Goal: Check status: Check status

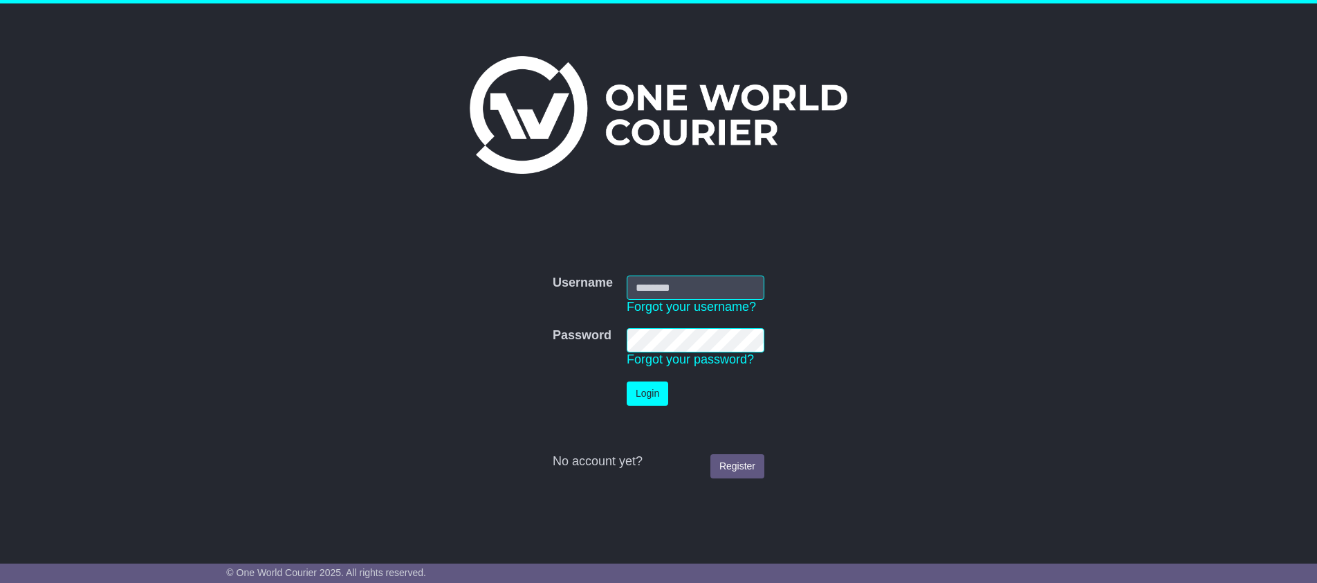
type input "**********"
click at [640, 397] on button "Login" at bounding box center [648, 393] width 42 height 24
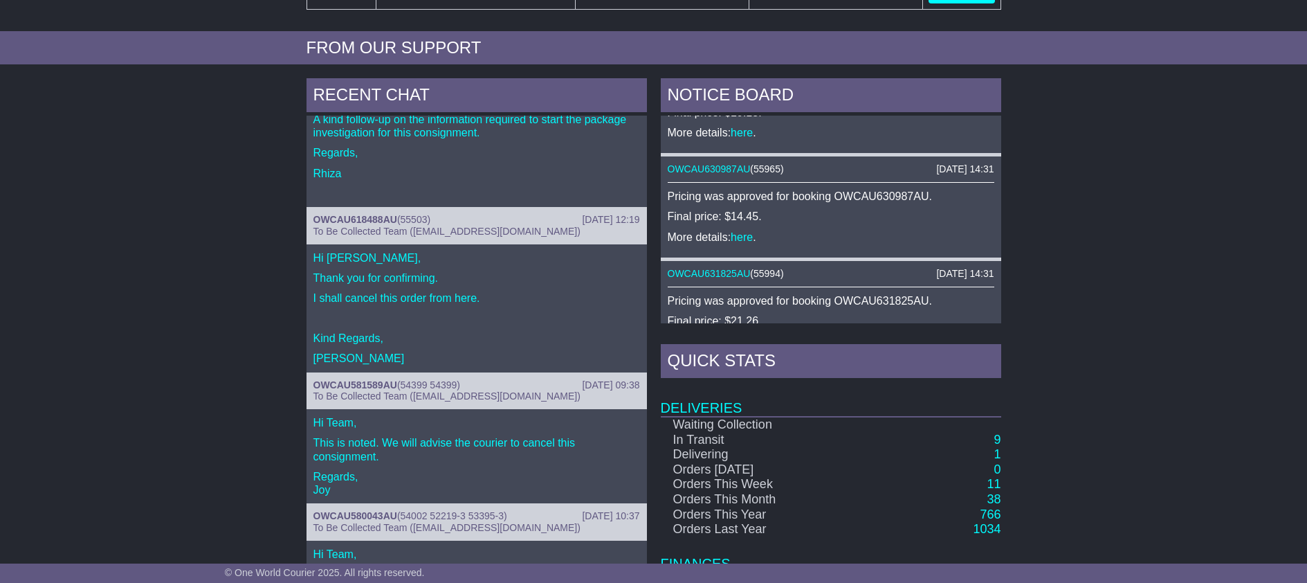
scroll to position [627, 0]
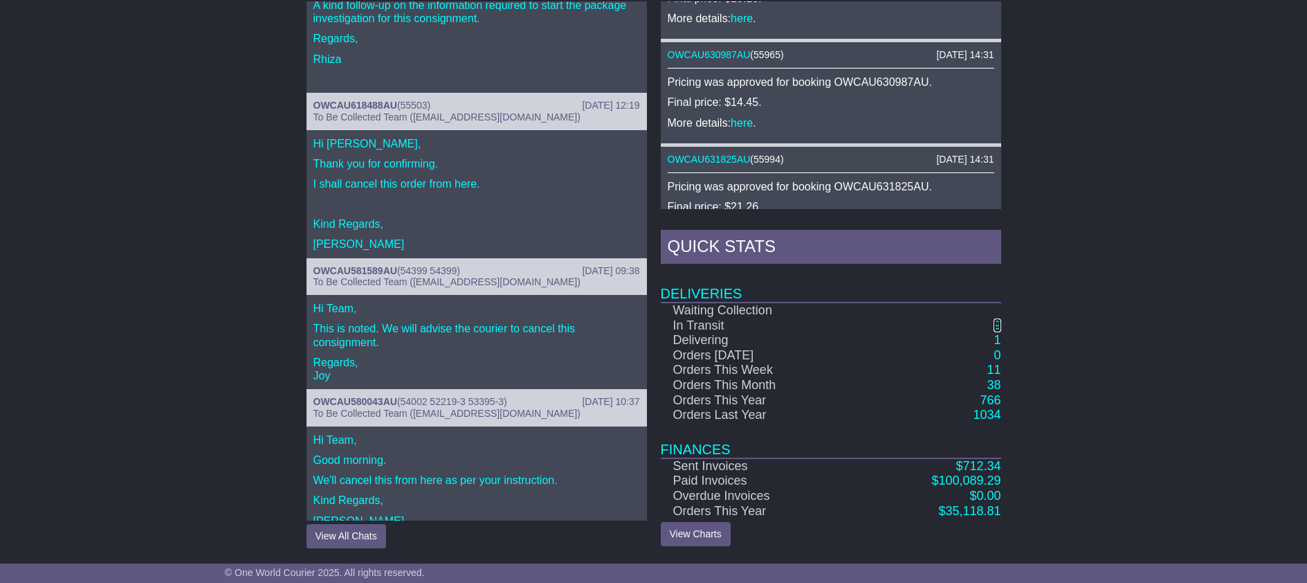
click at [998, 327] on link "9" at bounding box center [996, 325] width 7 height 14
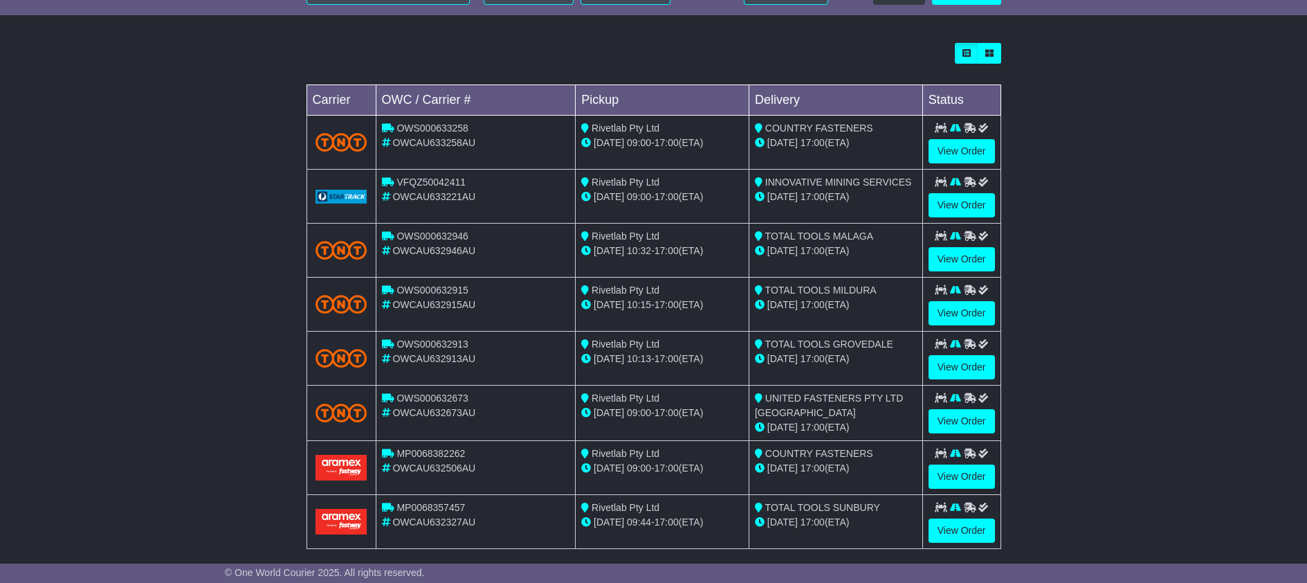
scroll to position [437, 0]
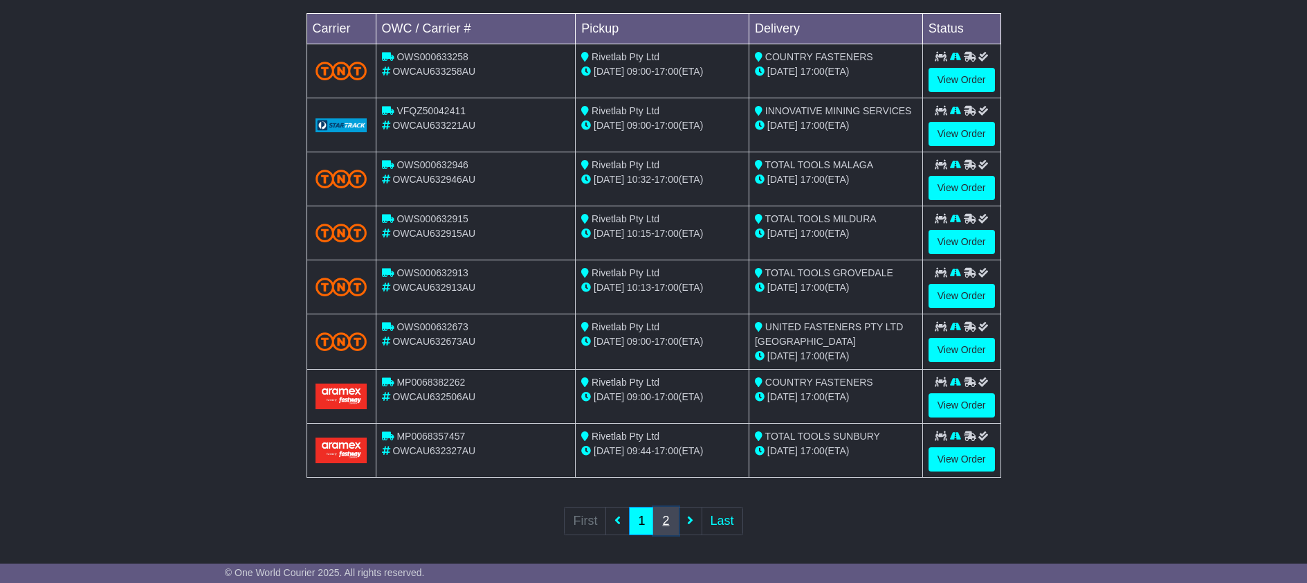
click at [665, 519] on link "2" at bounding box center [665, 520] width 25 height 28
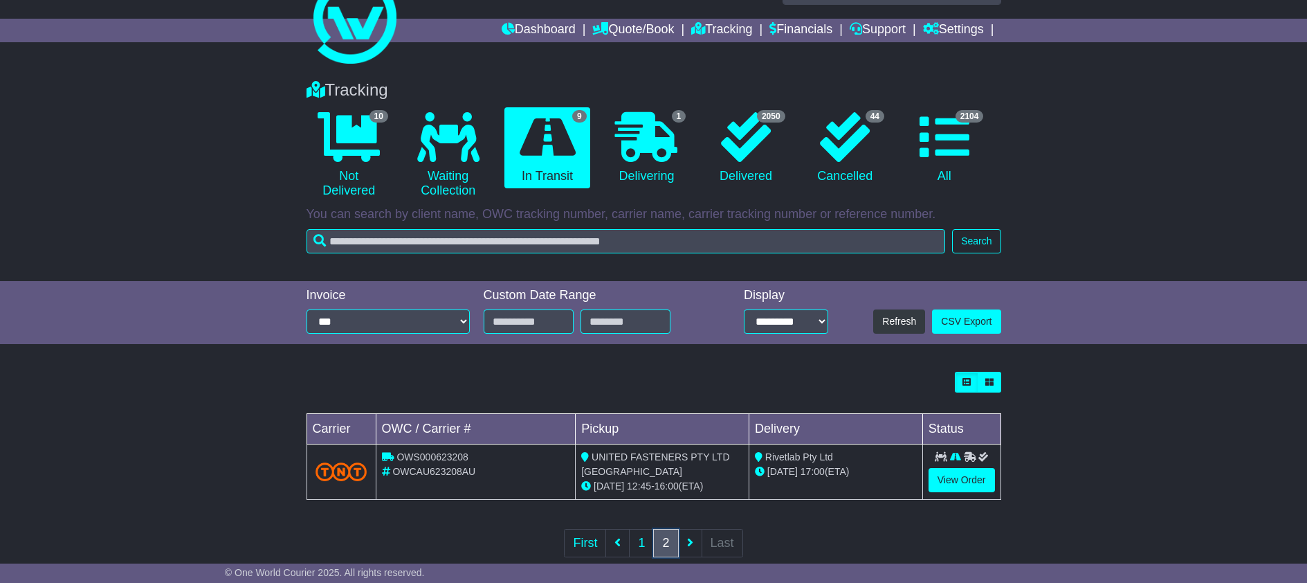
scroll to position [0, 0]
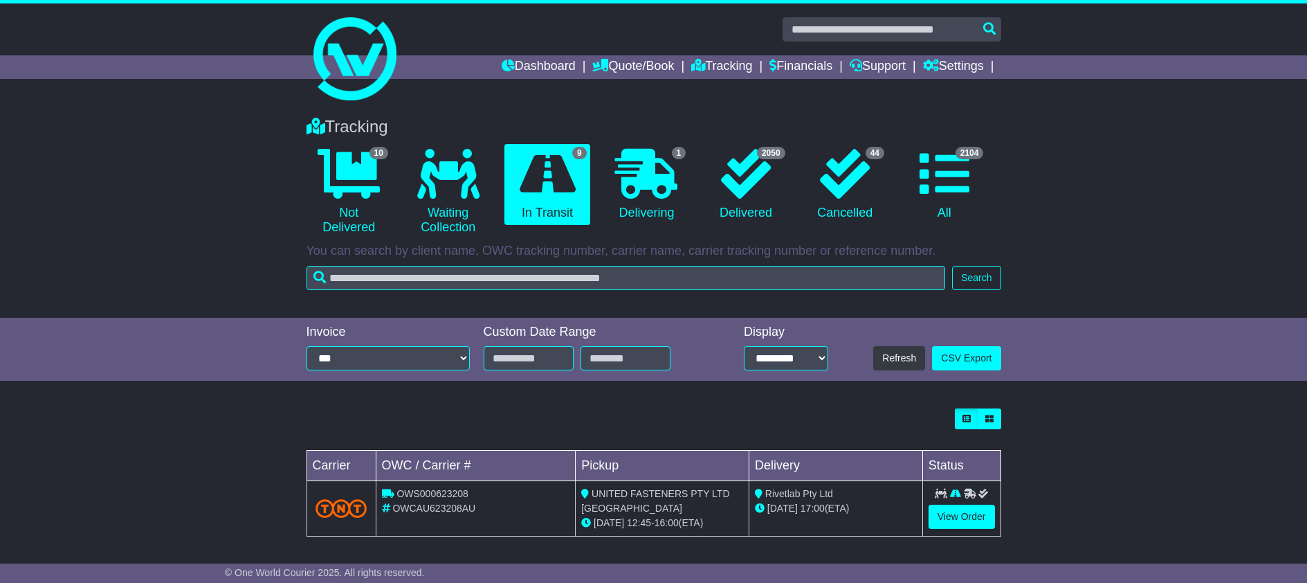
click at [227, 232] on div "Tracking 10 Not Delivered 0 Waiting Collection 9 In Transit 1 Delivering" at bounding box center [653, 210] width 1307 height 214
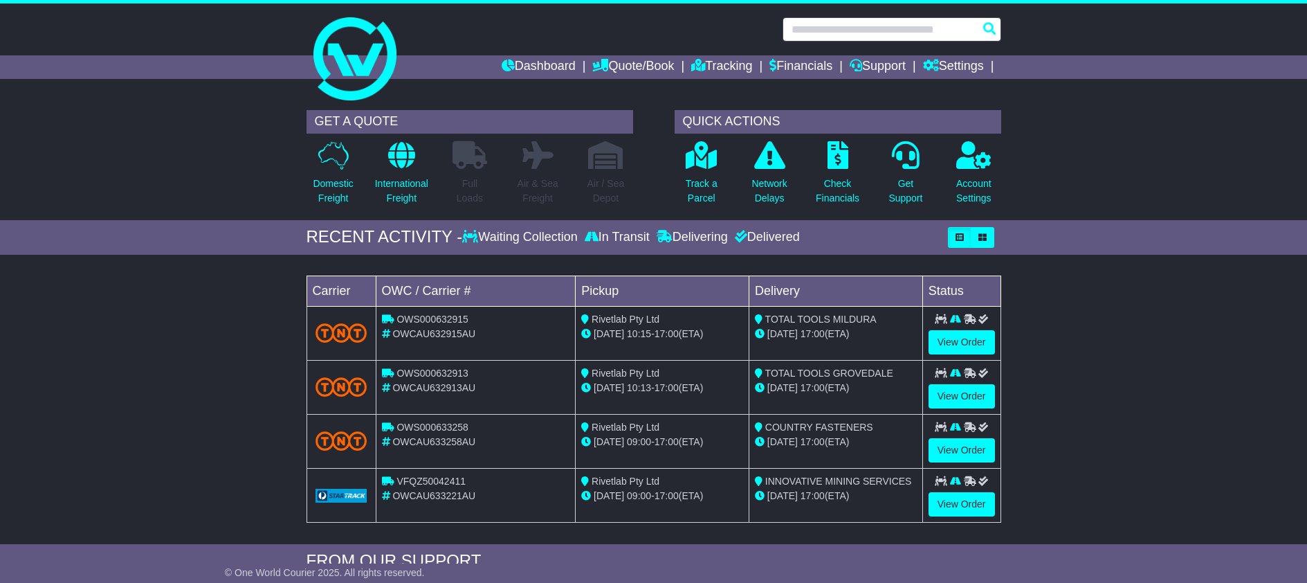
click at [834, 30] on input "text" at bounding box center [891, 29] width 219 height 24
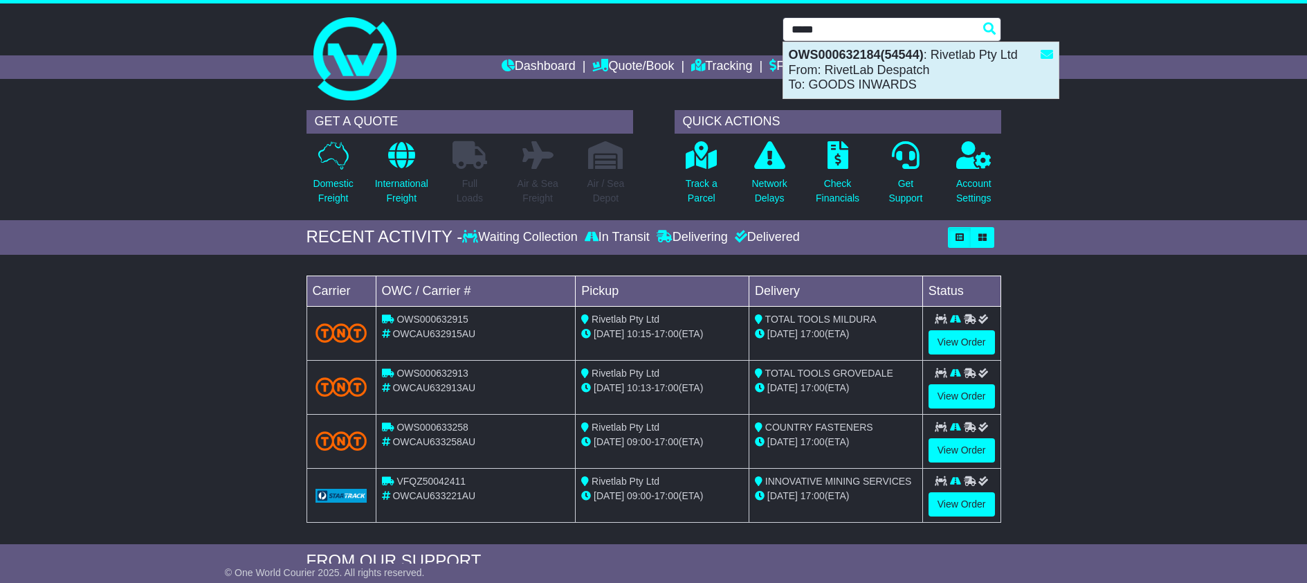
click at [833, 67] on div "OWS000632184(54544) : Rivetlab Pty Ltd From: RivetLab Despatch To: GOODS INWARDS" at bounding box center [920, 70] width 275 height 56
type input "**********"
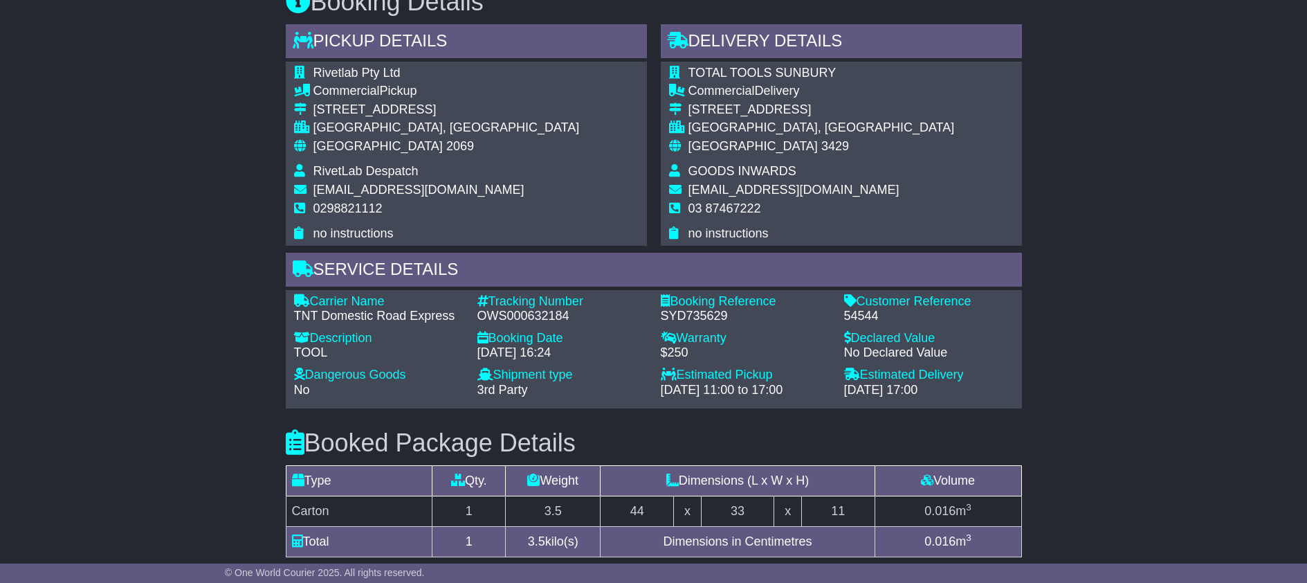
scroll to position [1062, 0]
